Goal: Task Accomplishment & Management: Use online tool/utility

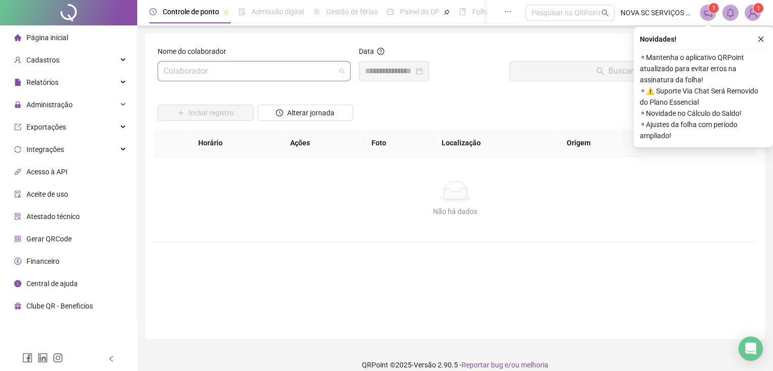
click at [230, 74] on input "search" at bounding box center [250, 70] width 172 height 19
click at [70, 37] on li "Página inicial" at bounding box center [68, 37] width 133 height 20
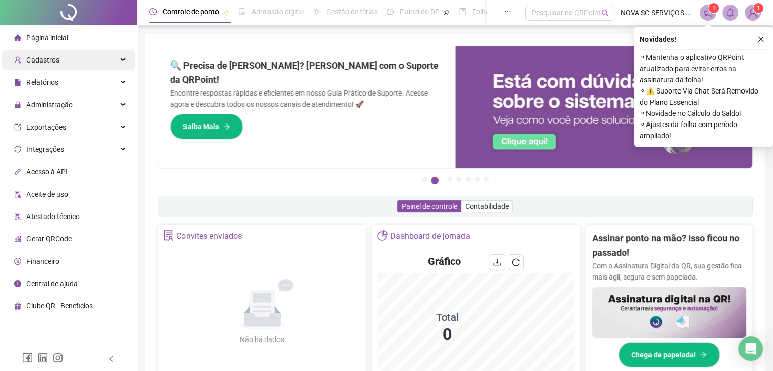
click at [83, 64] on div "Cadastros" at bounding box center [68, 60] width 133 height 20
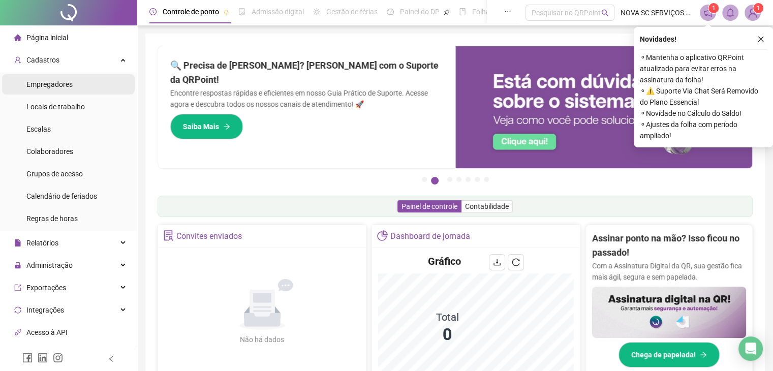
click at [74, 85] on li "Empregadores" at bounding box center [68, 84] width 133 height 20
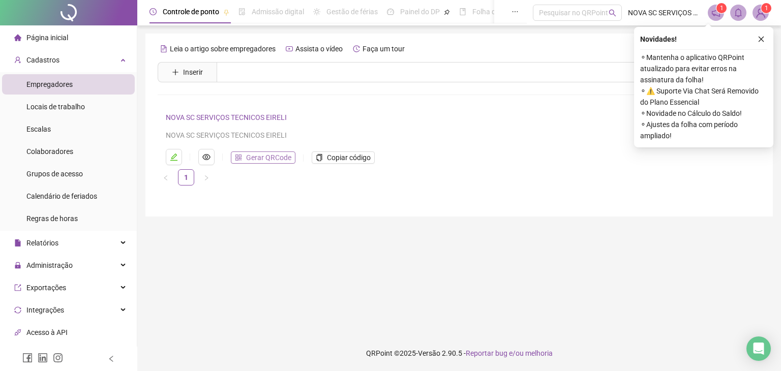
click at [278, 155] on span "Gerar QRCode" at bounding box center [268, 157] width 45 height 11
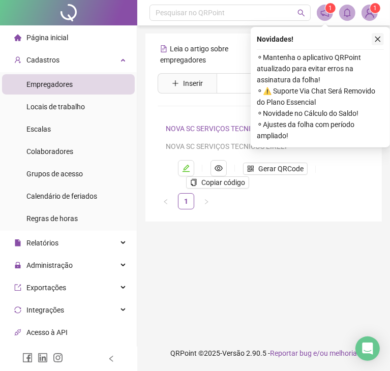
click at [379, 39] on icon "close" at bounding box center [377, 39] width 7 height 7
